Goal: Task Accomplishment & Management: Complete application form

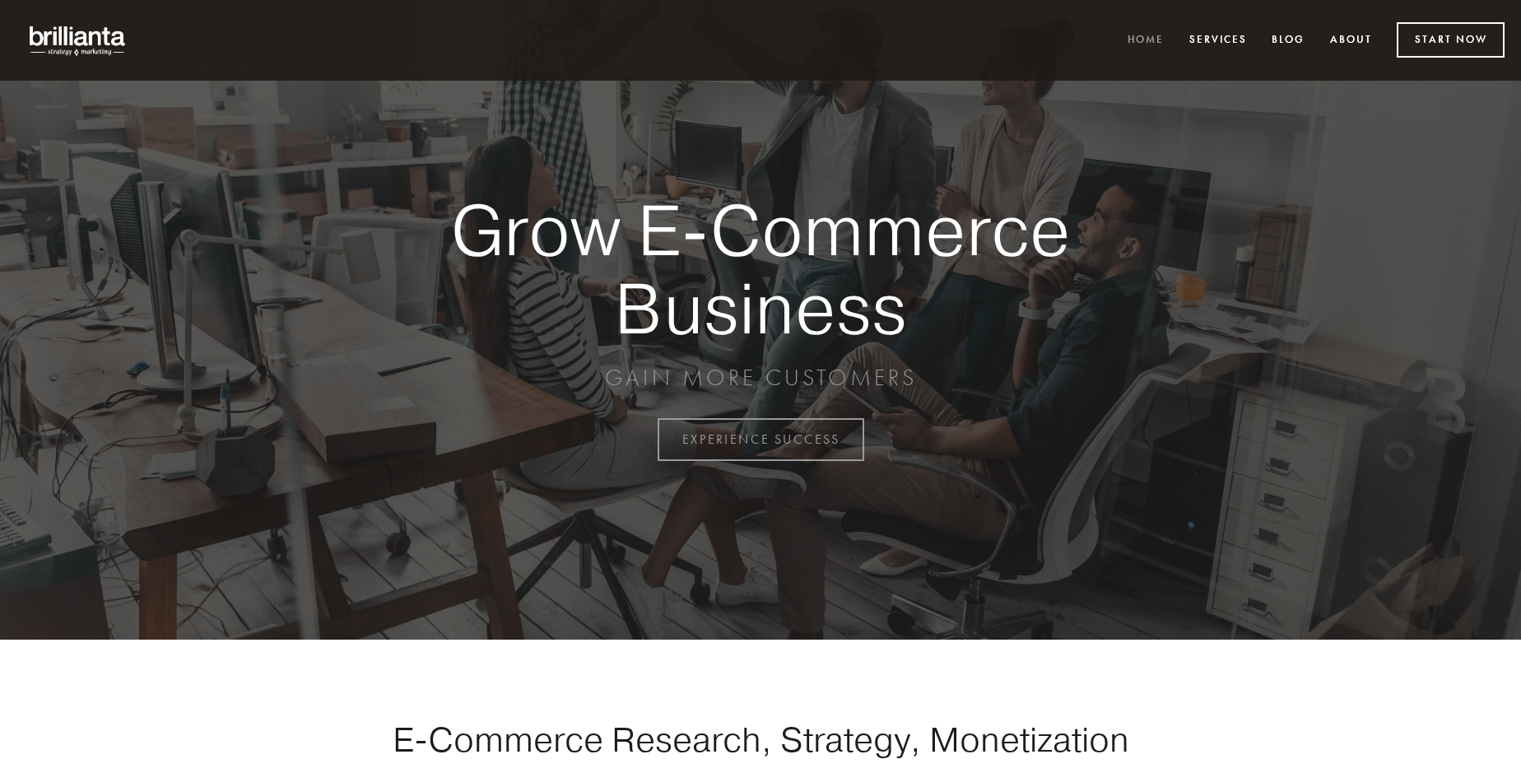
scroll to position [4315, 0]
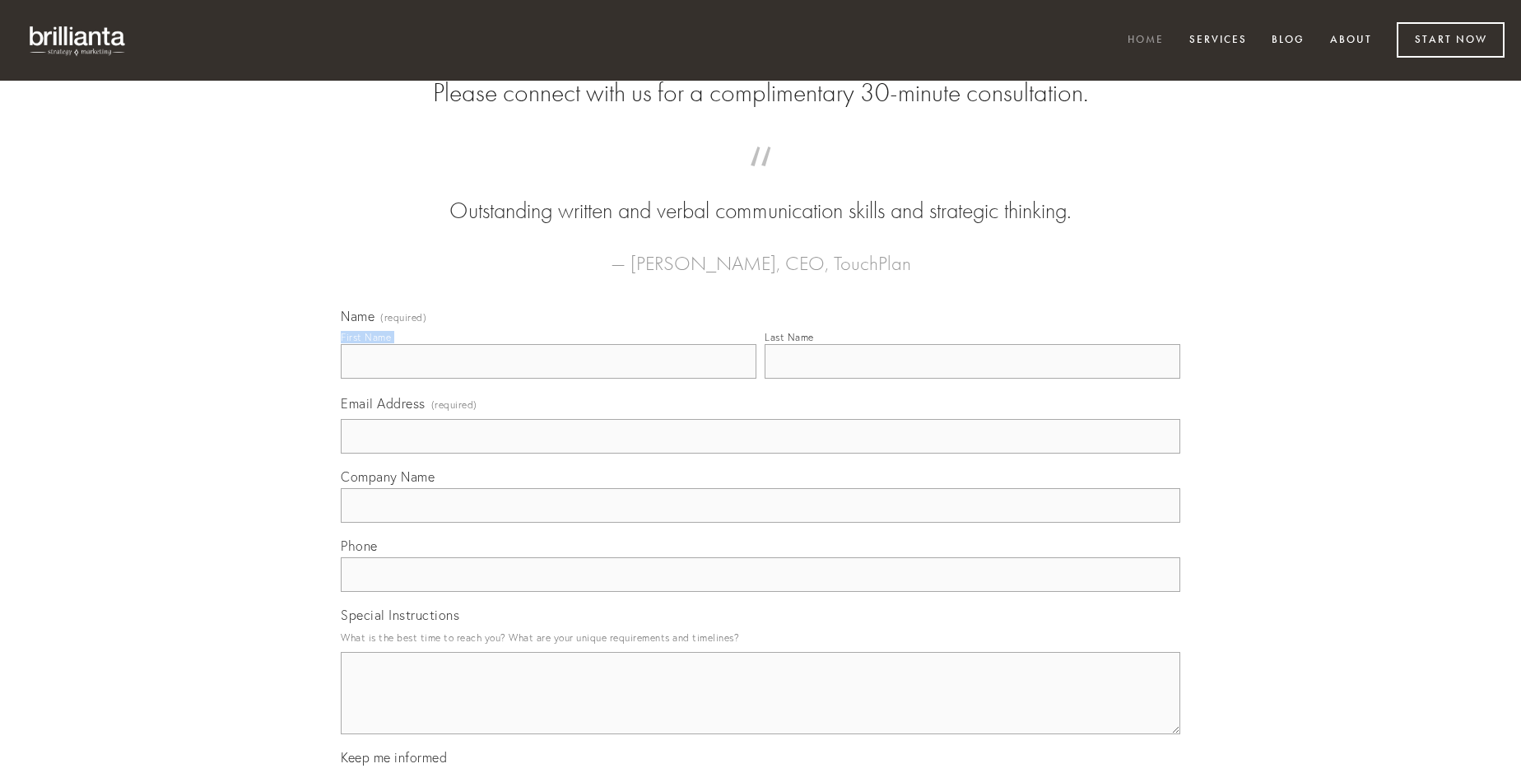
type input "[PERSON_NAME]"
click at [972, 379] on input "Last Name" at bounding box center [973, 361] width 416 height 35
type input "[PERSON_NAME]"
click at [761, 454] on input "Email Address (required)" at bounding box center [761, 436] width 840 height 35
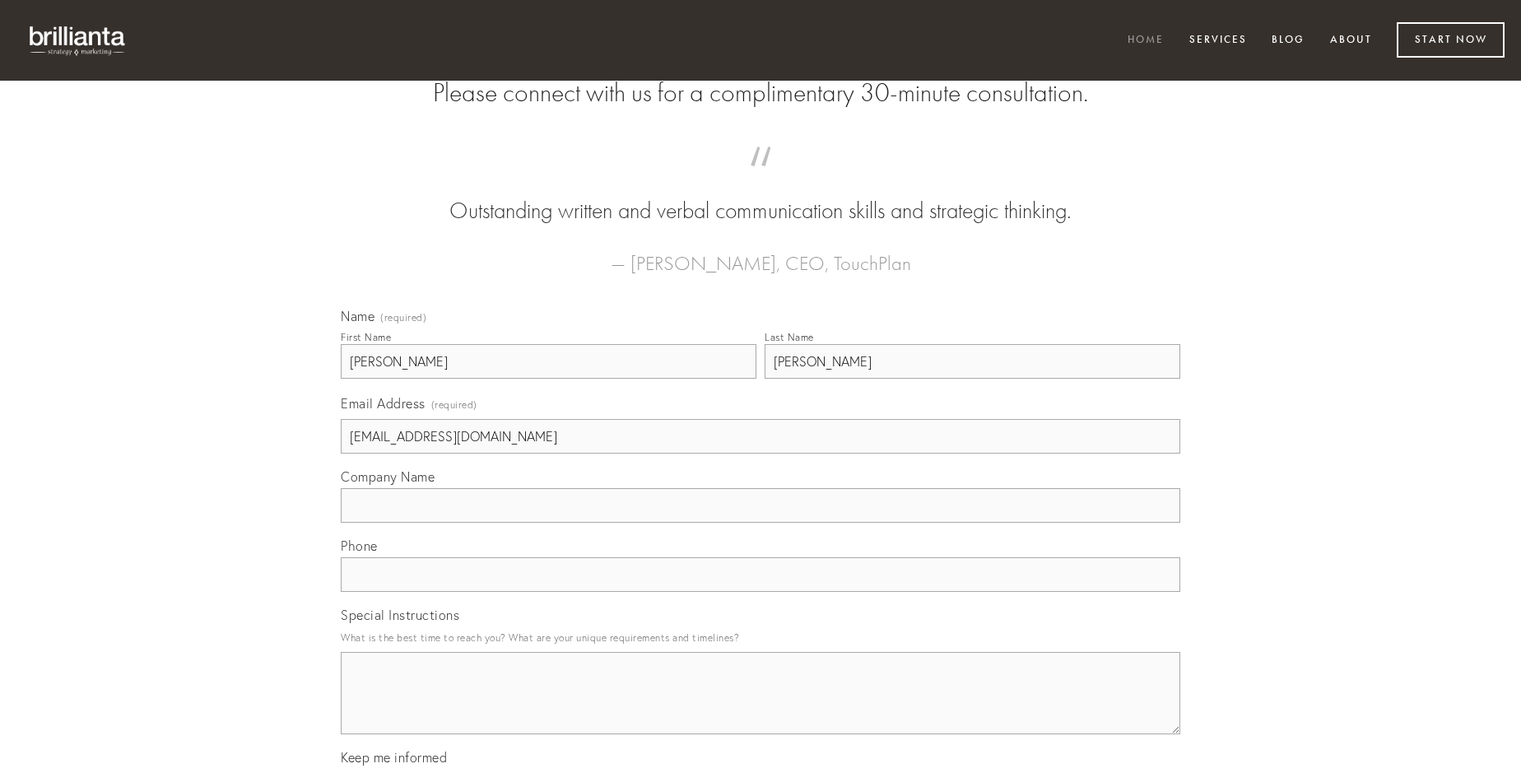
type input "[EMAIL_ADDRESS][DOMAIN_NAME]"
click at [761, 523] on input "Company Name" at bounding box center [761, 505] width 840 height 35
type input "ultio"
click at [761, 592] on input "text" at bounding box center [761, 574] width 840 height 35
click at [761, 708] on textarea "Special Instructions" at bounding box center [761, 693] width 840 height 82
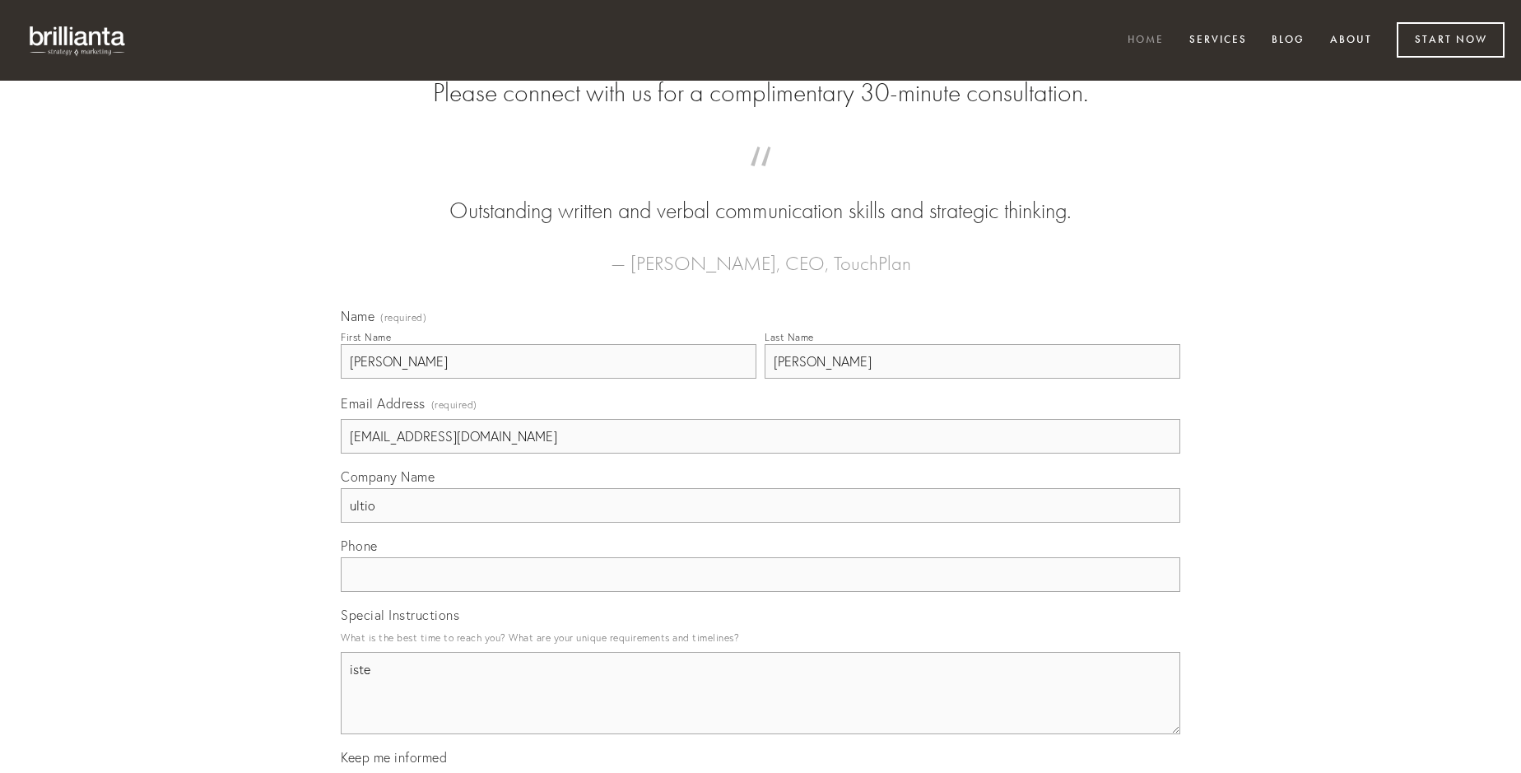
type textarea "iste"
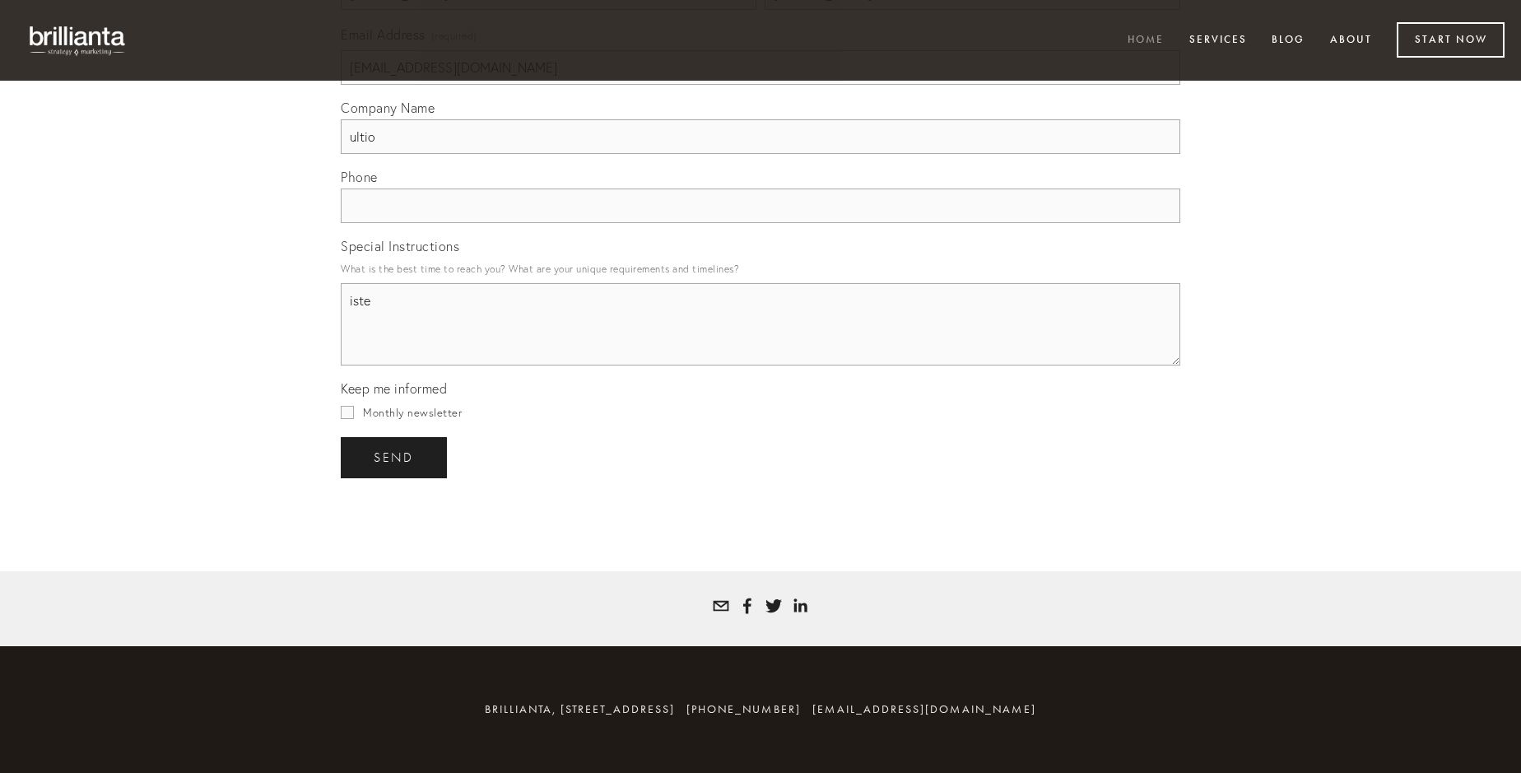
click at [395, 457] on span "send" at bounding box center [394, 457] width 40 height 15
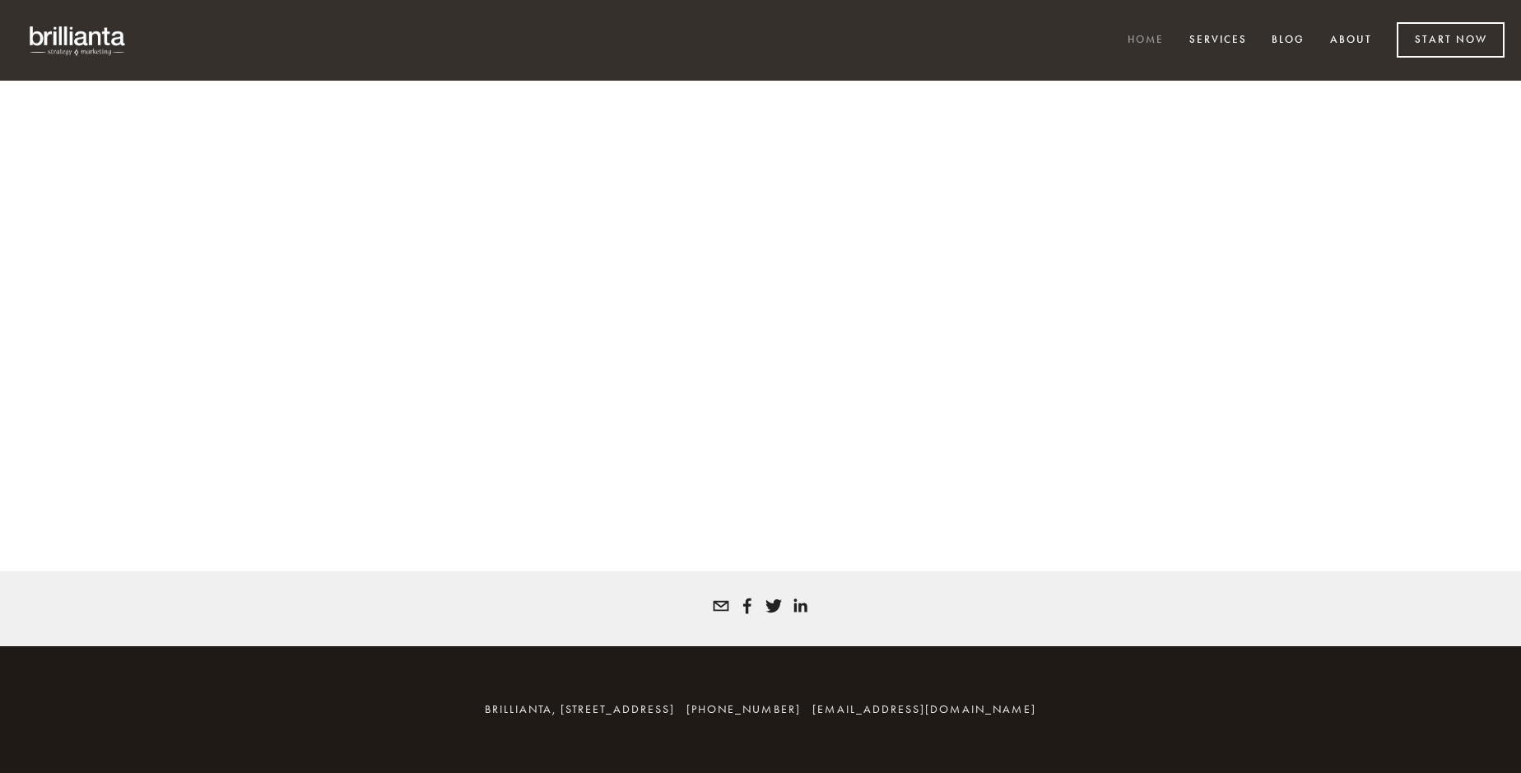
scroll to position [4293, 0]
